Goal: Information Seeking & Learning: Learn about a topic

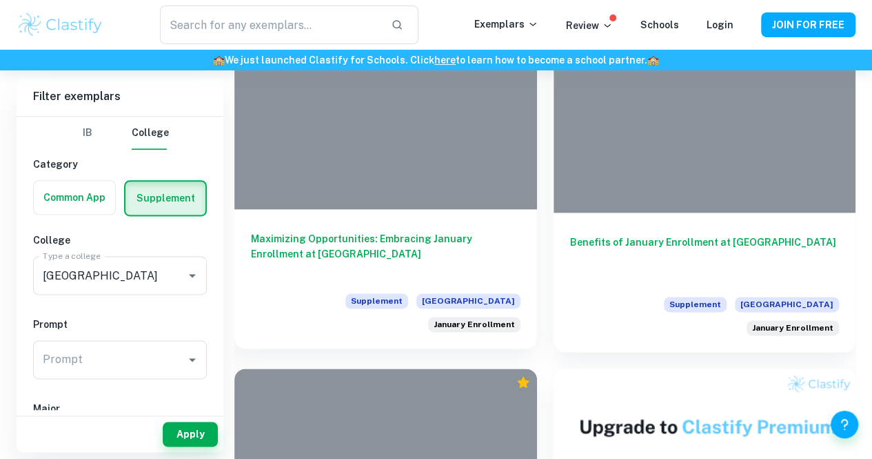
scroll to position [827, 0]
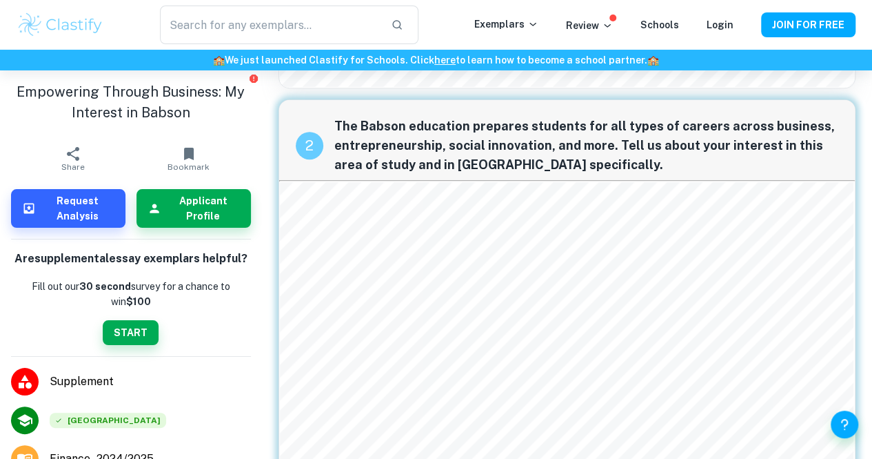
scroll to position [552, 0]
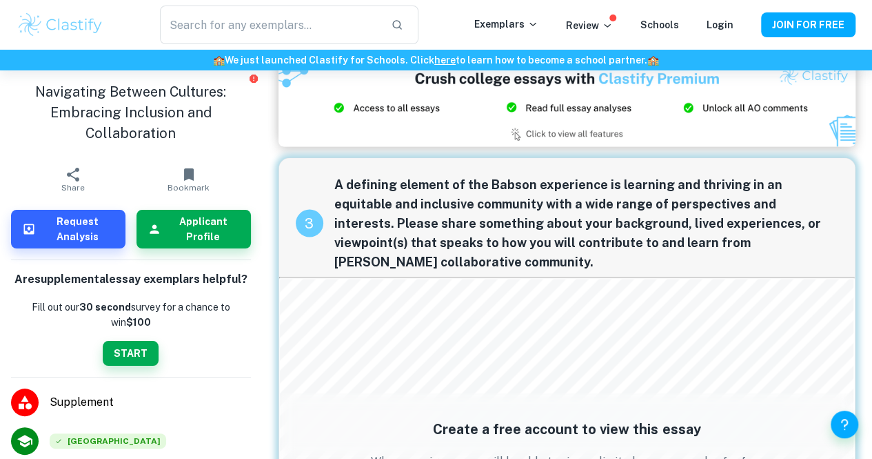
scroll to position [1144, 0]
